Goal: Task Accomplishment & Management: Manage account settings

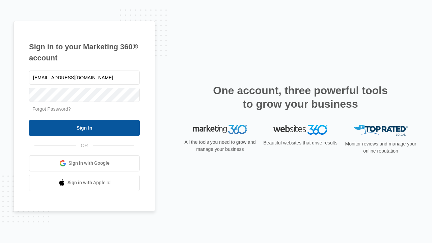
click at [84, 128] on input "Sign In" at bounding box center [84, 128] width 111 height 16
